Goal: Navigation & Orientation: Understand site structure

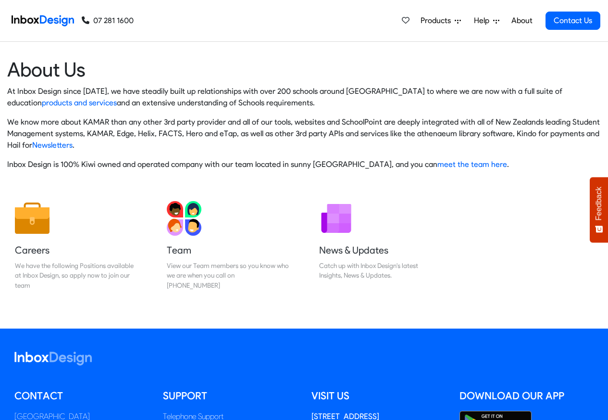
click at [44, 20] on img at bounding box center [43, 20] width 63 height 19
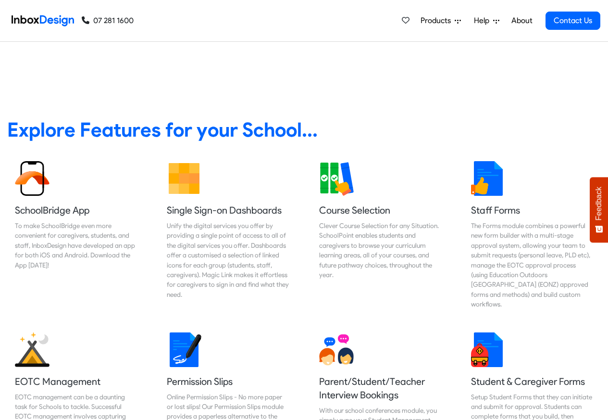
scroll to position [346, 0]
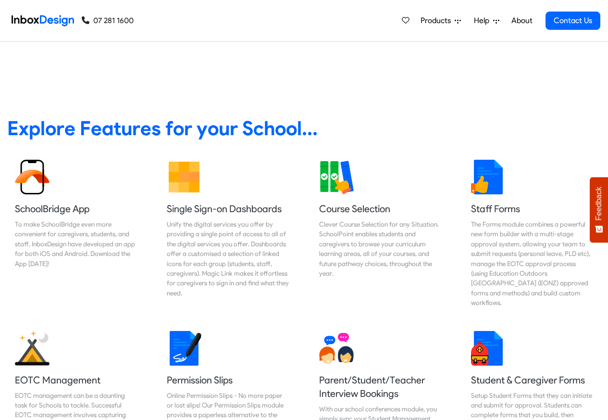
click at [433, 21] on span "Products" at bounding box center [438, 21] width 34 height 12
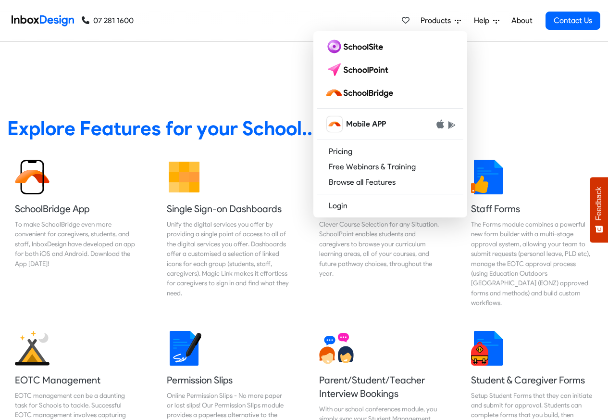
click at [518, 21] on link "About" at bounding box center [522, 20] width 26 height 19
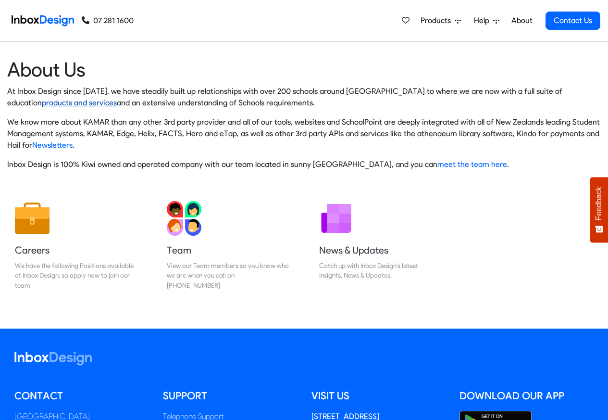
click at [42, 103] on link "products and services" at bounding box center [79, 102] width 75 height 9
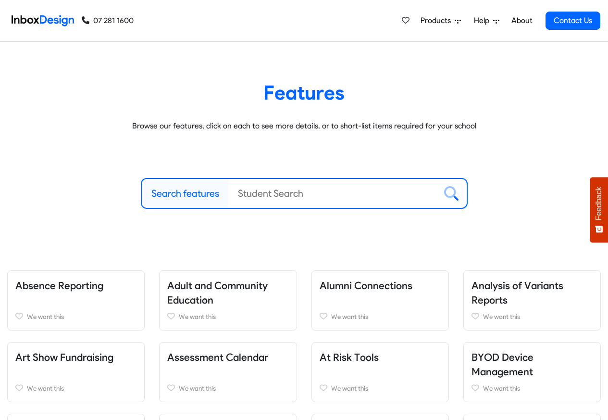
click at [47, 21] on img at bounding box center [43, 20] width 63 height 19
